Goal: Transaction & Acquisition: Book appointment/travel/reservation

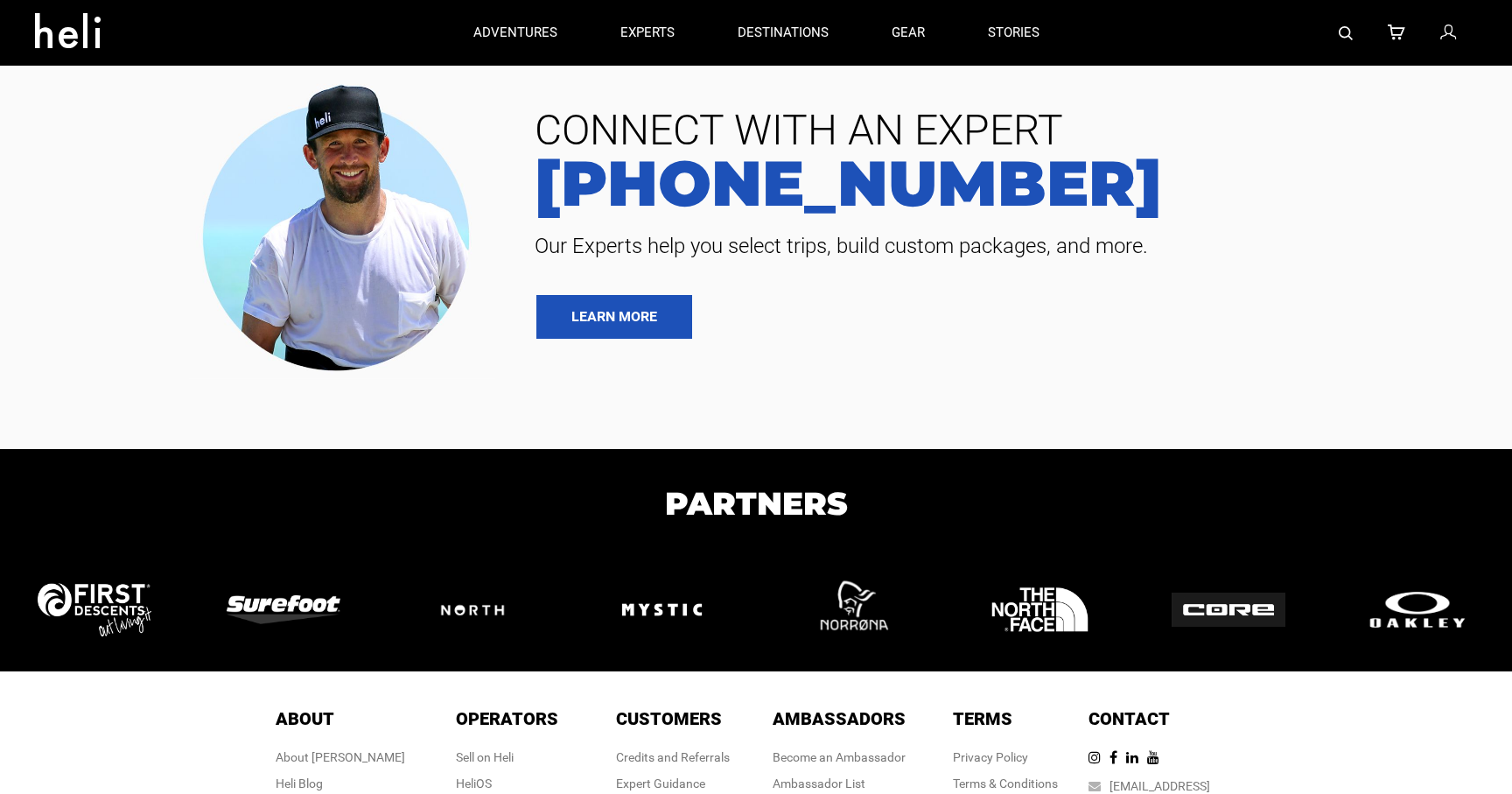
type input "Heli Skiing"
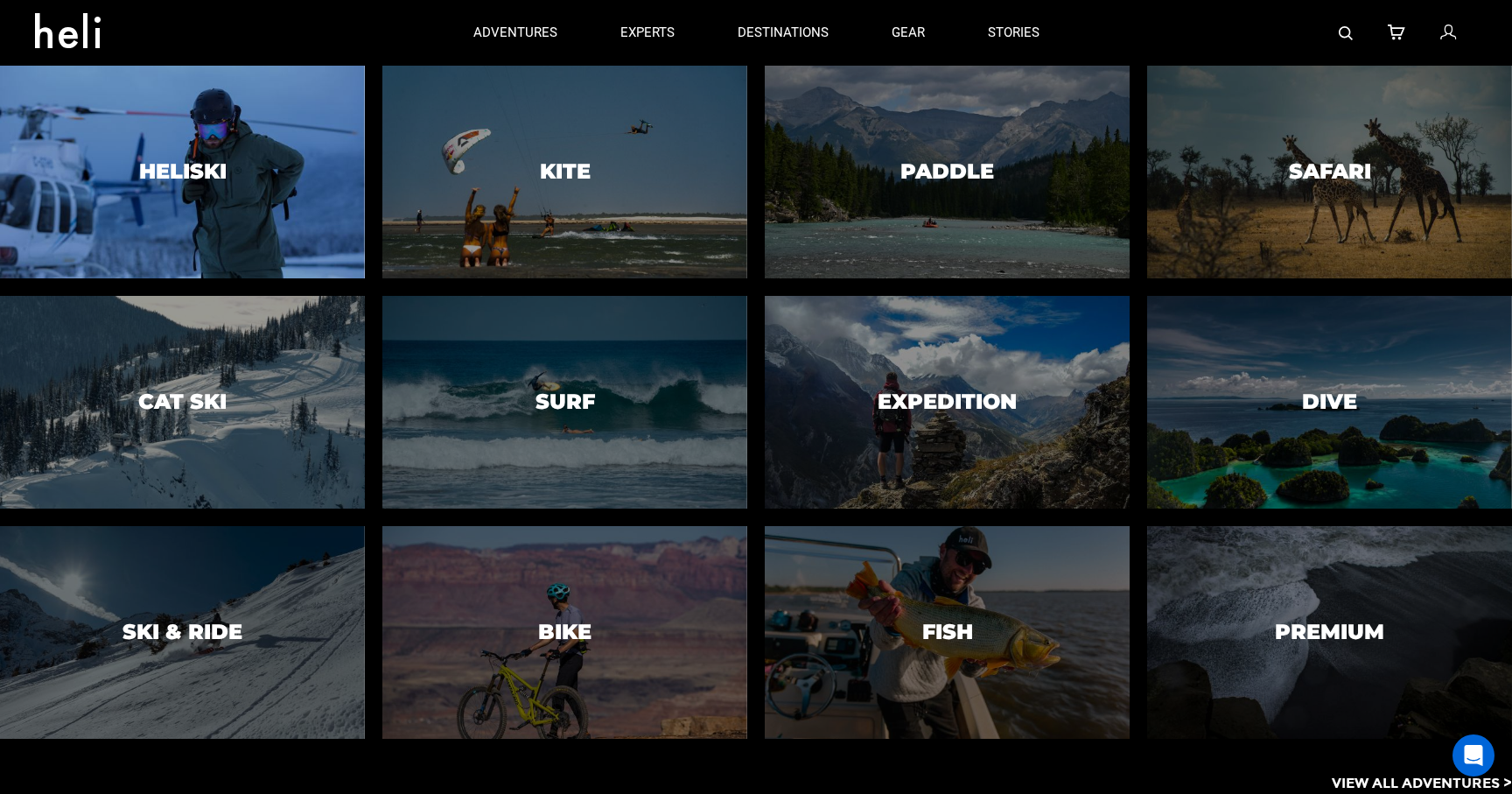
click at [243, 157] on div at bounding box center [182, 173] width 372 height 218
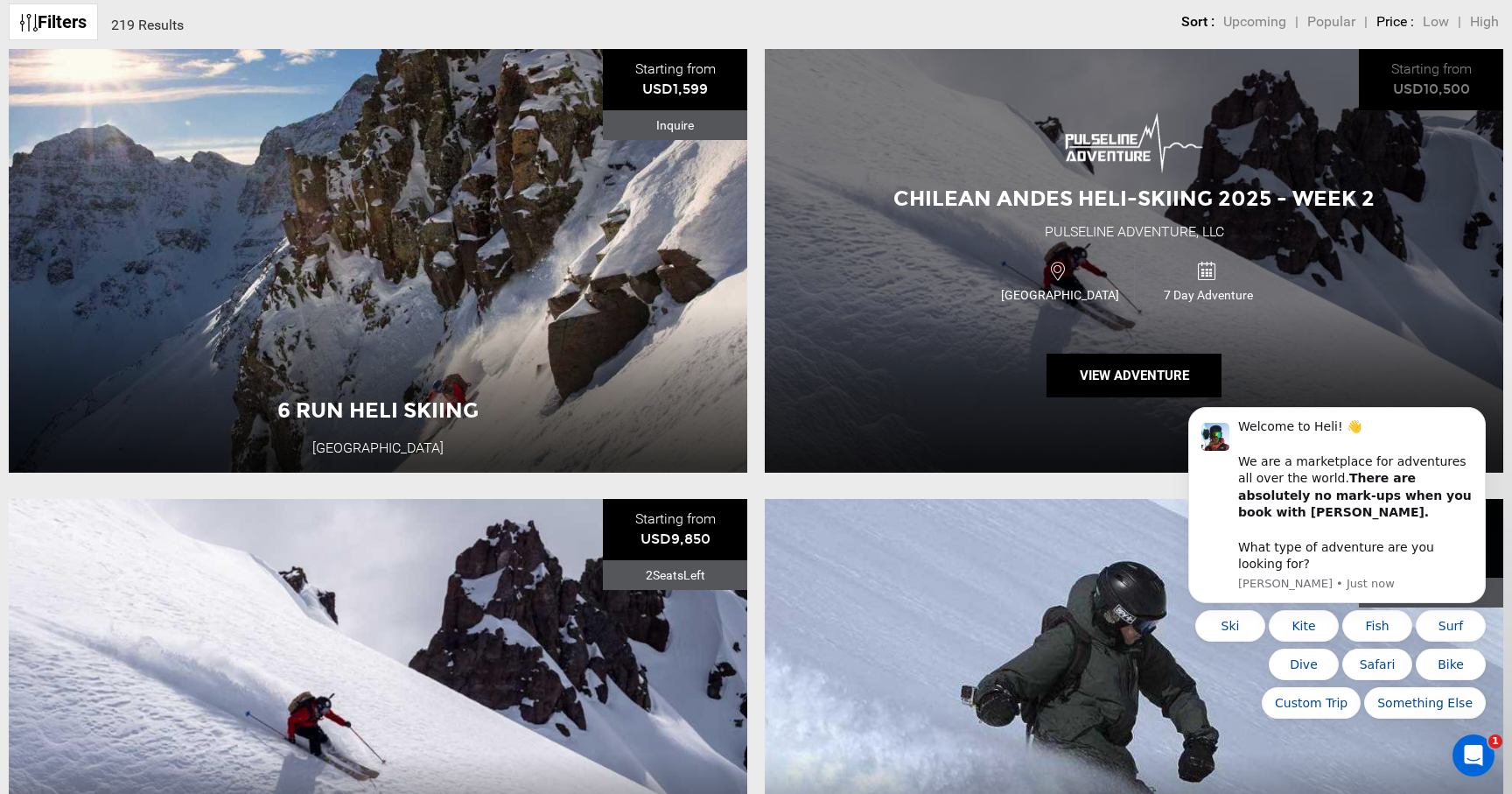
scroll to position [791, 0]
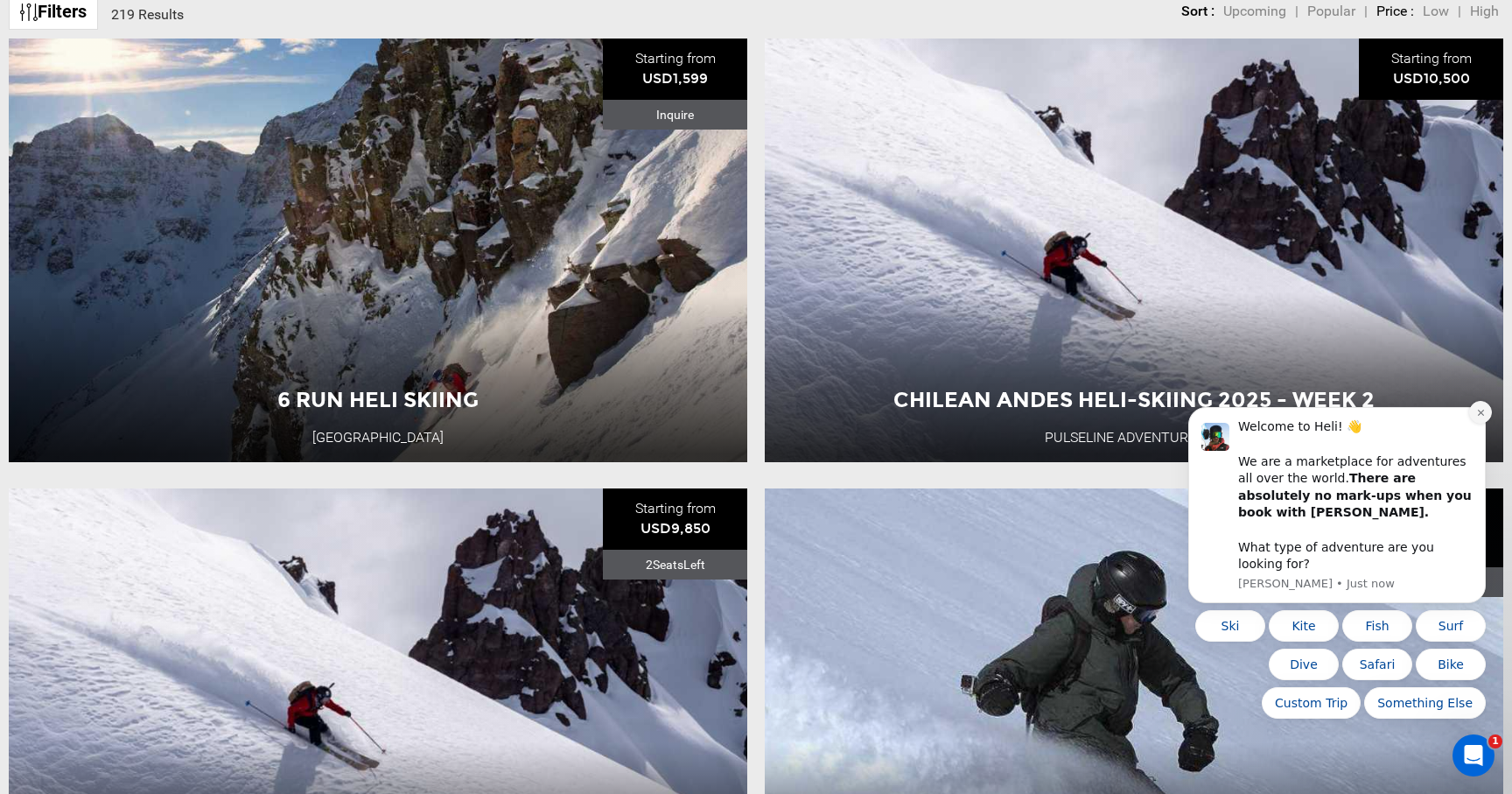
click at [1480, 416] on icon "Dismiss notification" at bounding box center [1481, 412] width 6 height 6
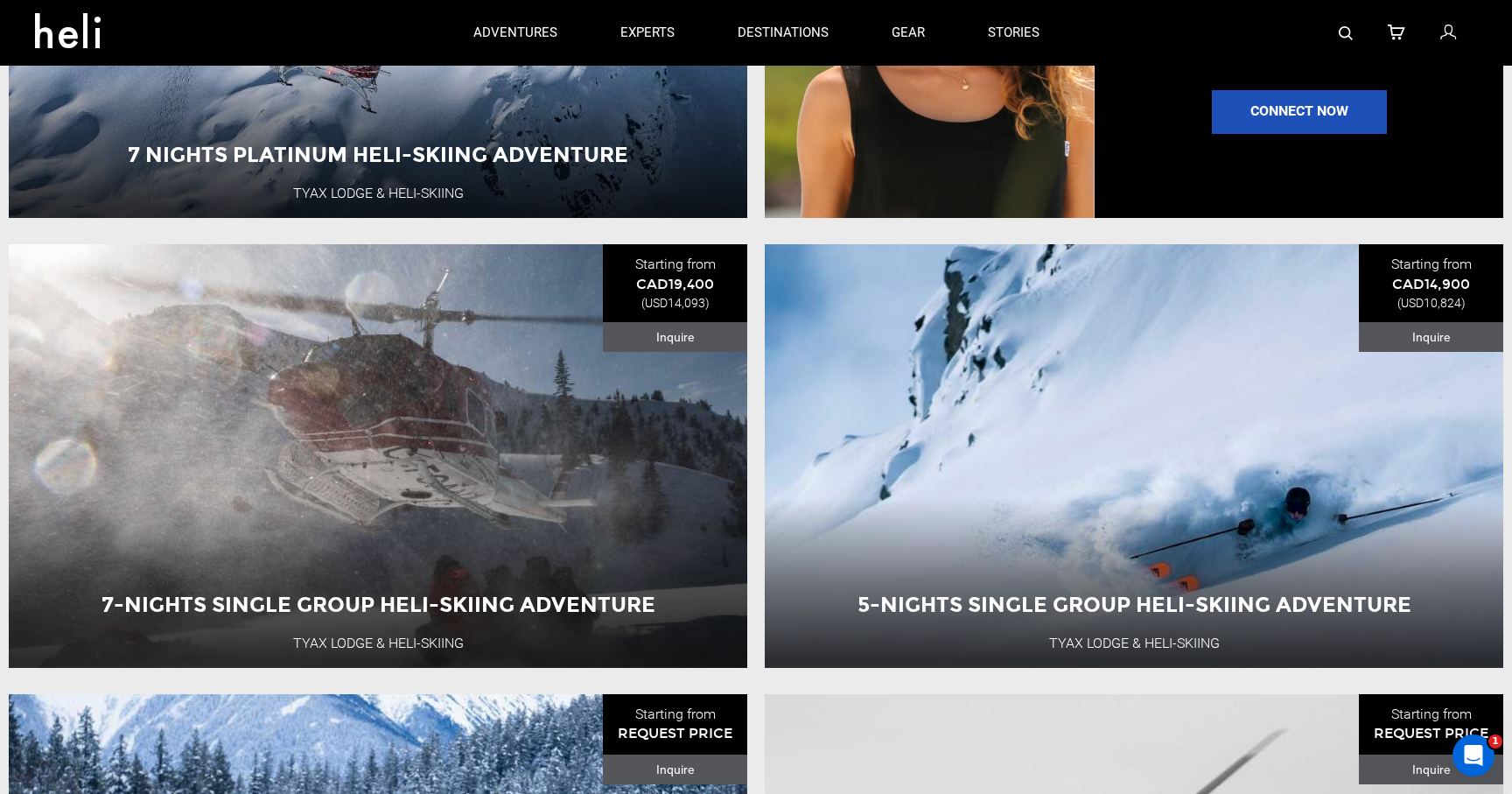
scroll to position [2045, 0]
